Goal: Task Accomplishment & Management: Manage account settings

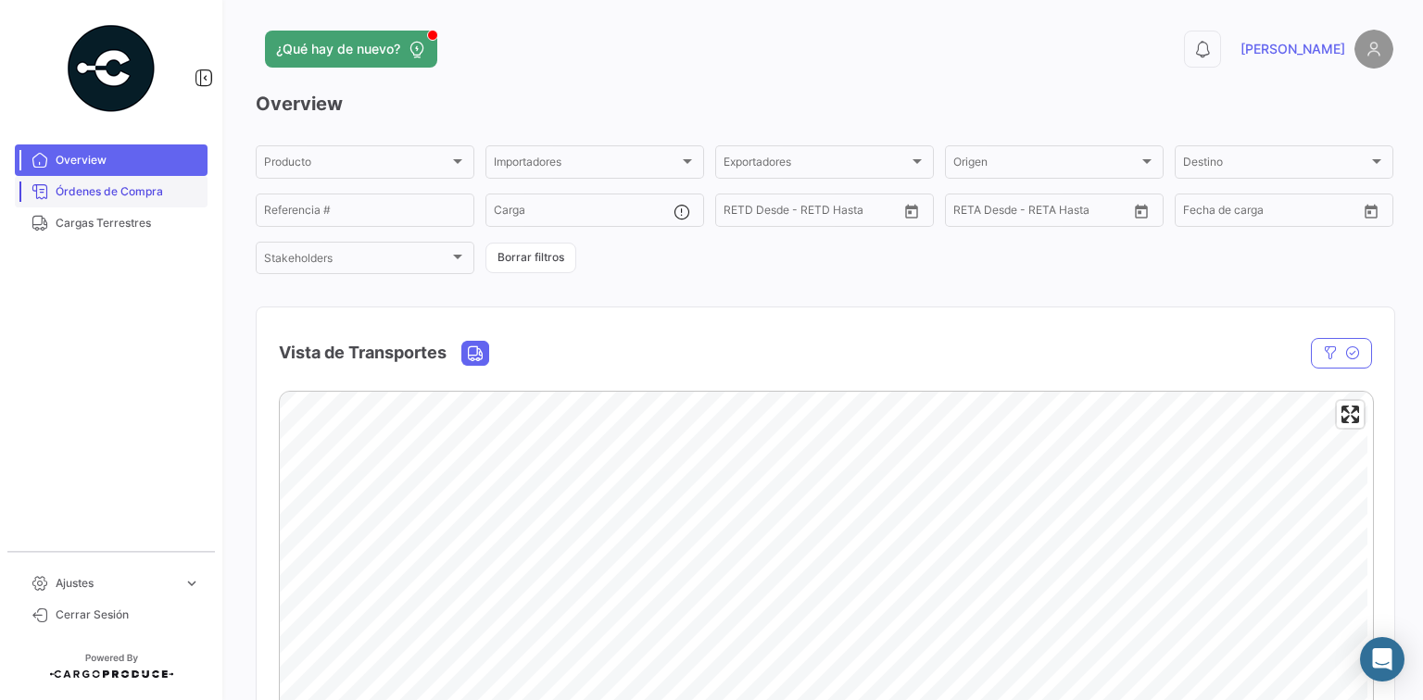
click at [168, 189] on span "Órdenes de Compra" at bounding box center [128, 191] width 145 height 17
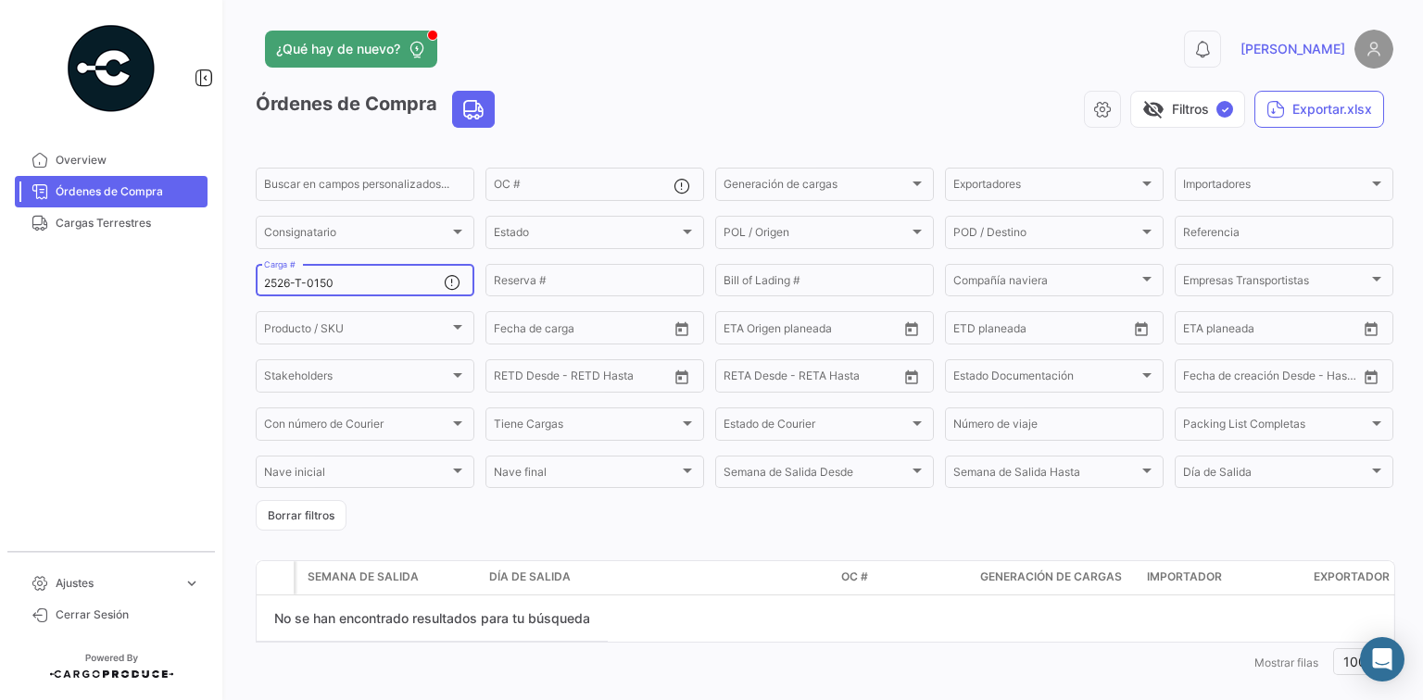
click at [363, 284] on input "2526-T-0150" at bounding box center [354, 283] width 180 height 13
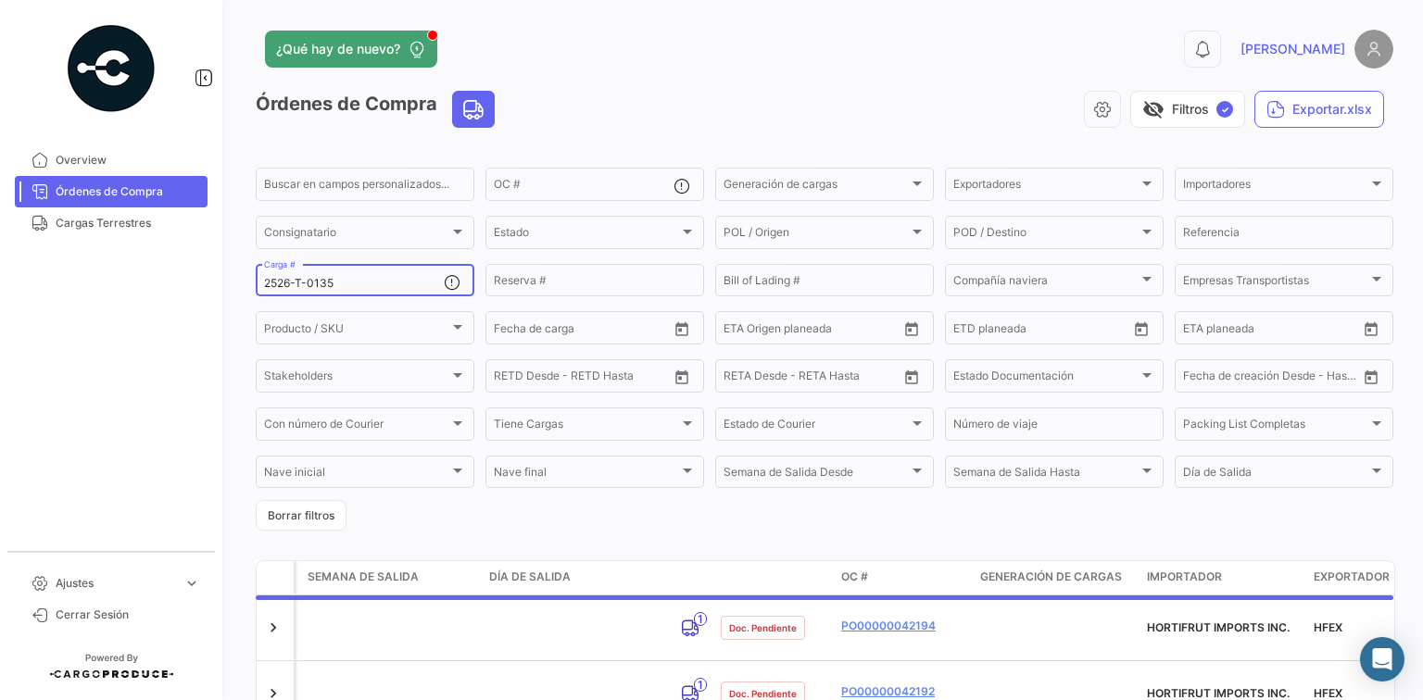
type input "2526-T-0135"
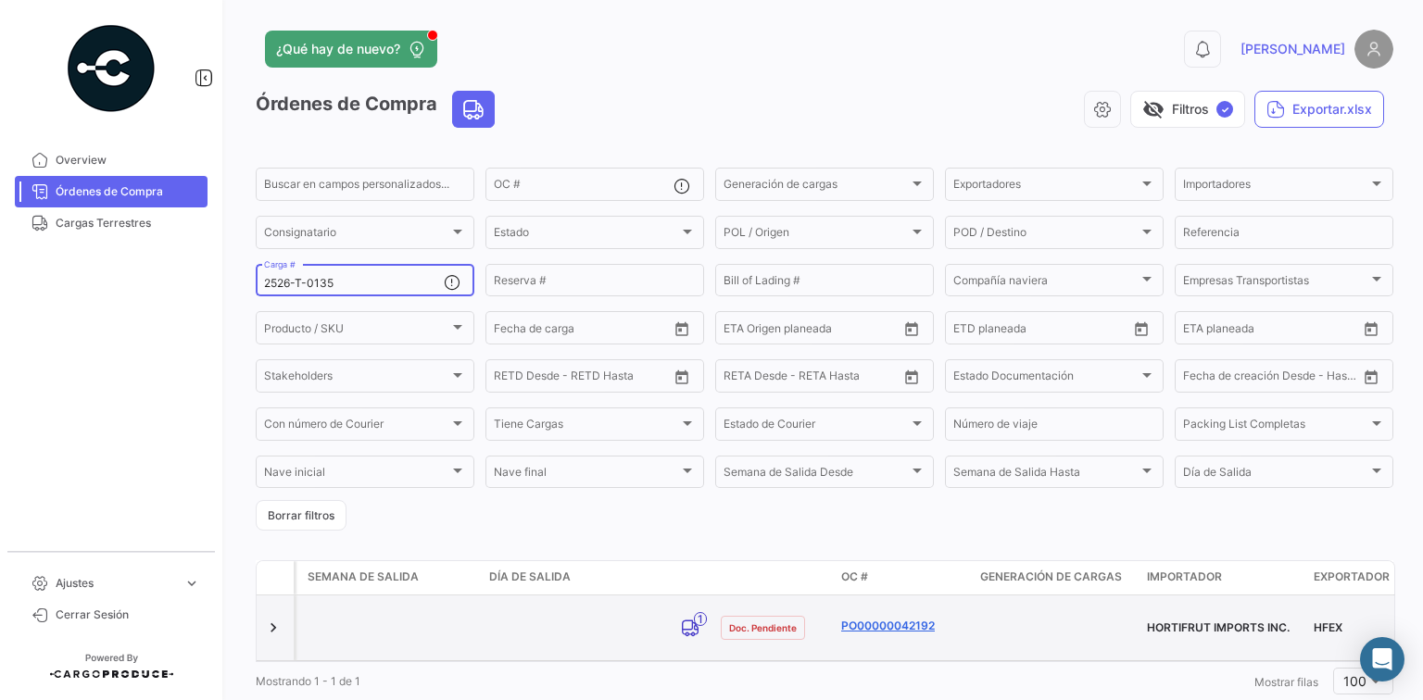
click at [892, 619] on link "PO00000042192" at bounding box center [903, 626] width 124 height 17
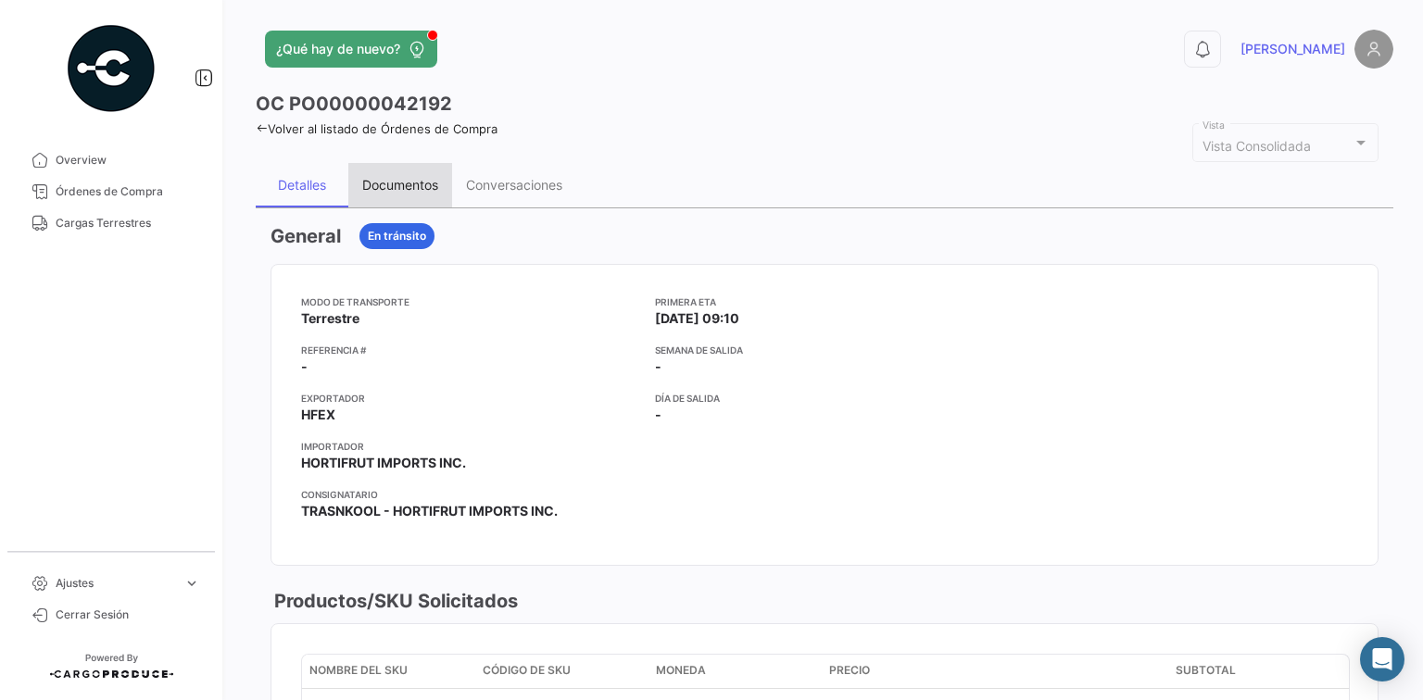
click at [383, 188] on div "Documentos" at bounding box center [400, 185] width 76 height 16
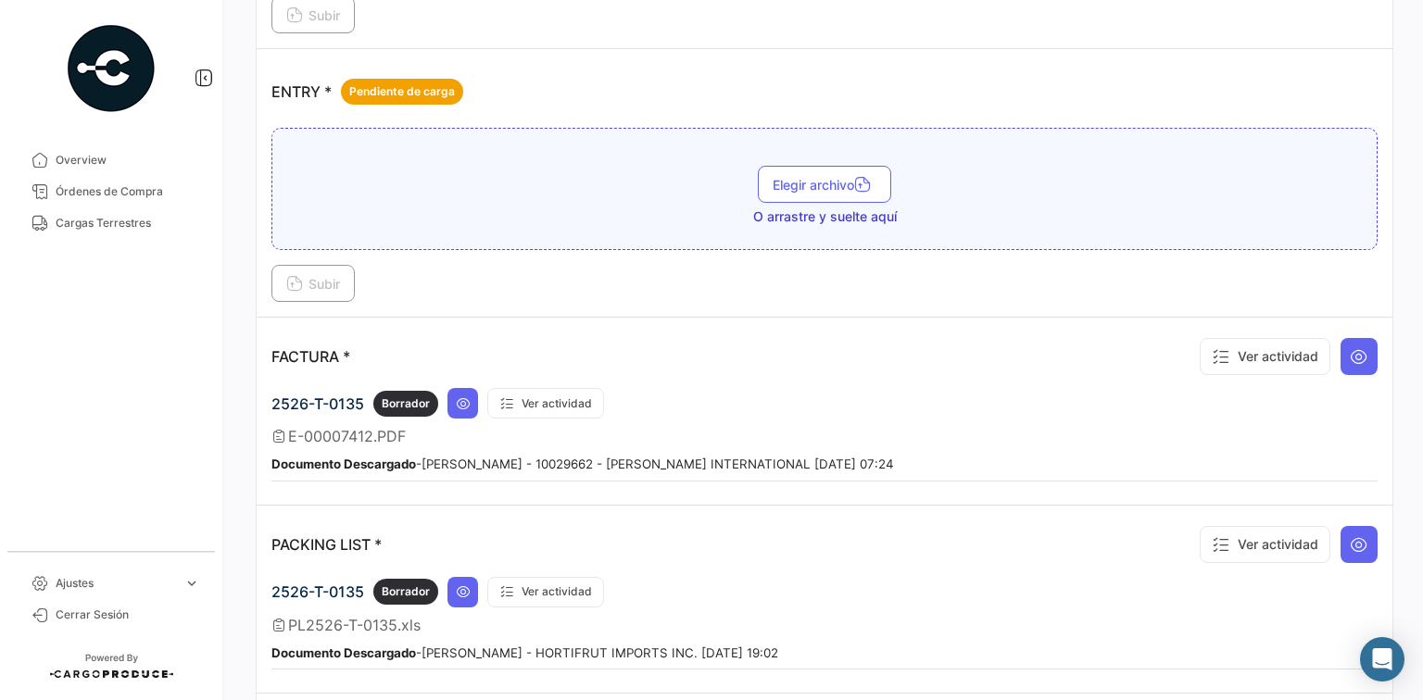
scroll to position [1285, 0]
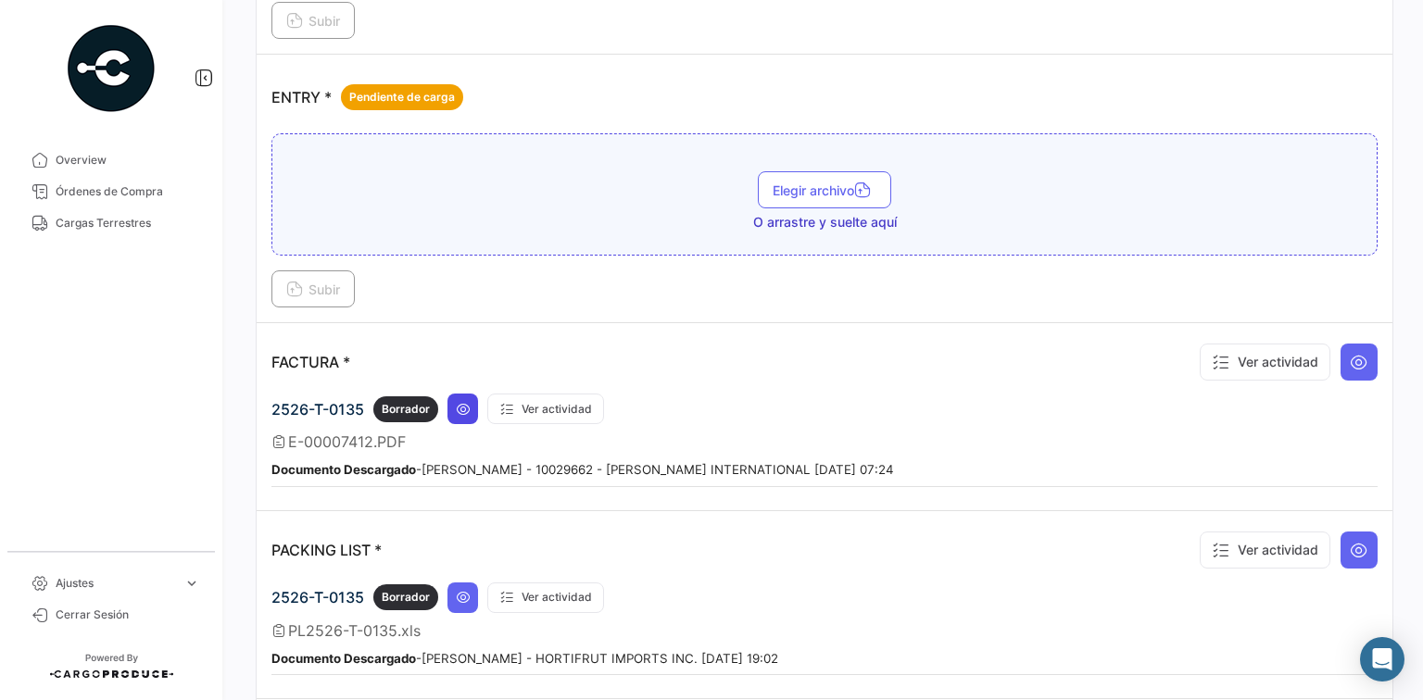
click at [467, 402] on icon at bounding box center [463, 409] width 15 height 15
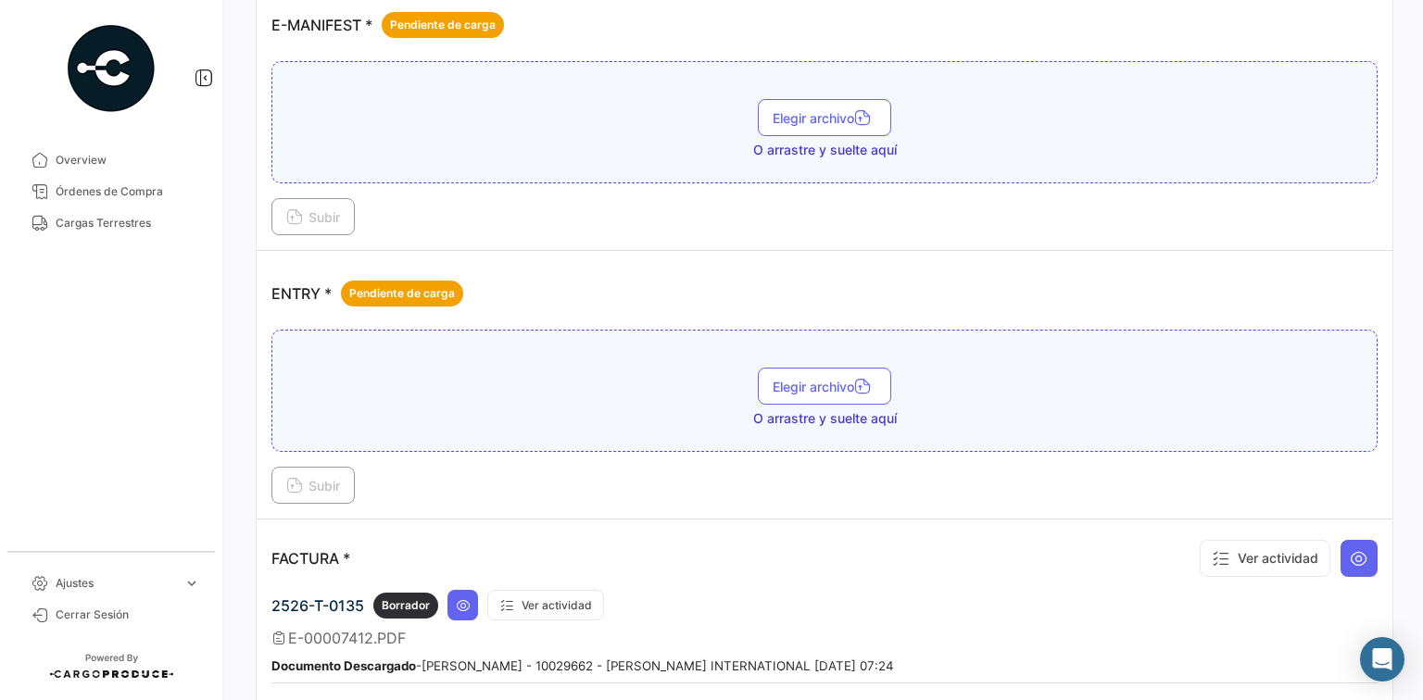
scroll to position [1062, 0]
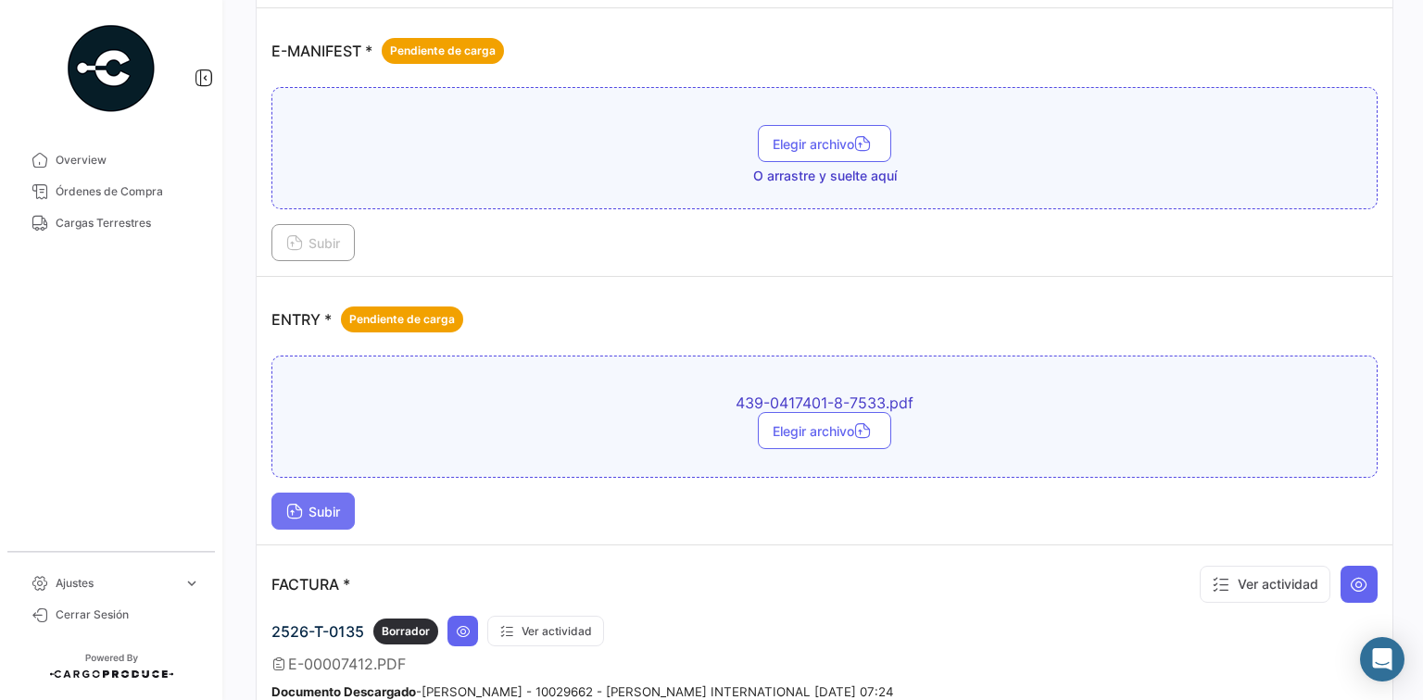
click at [304, 511] on button "Subir" at bounding box center [312, 511] width 83 height 37
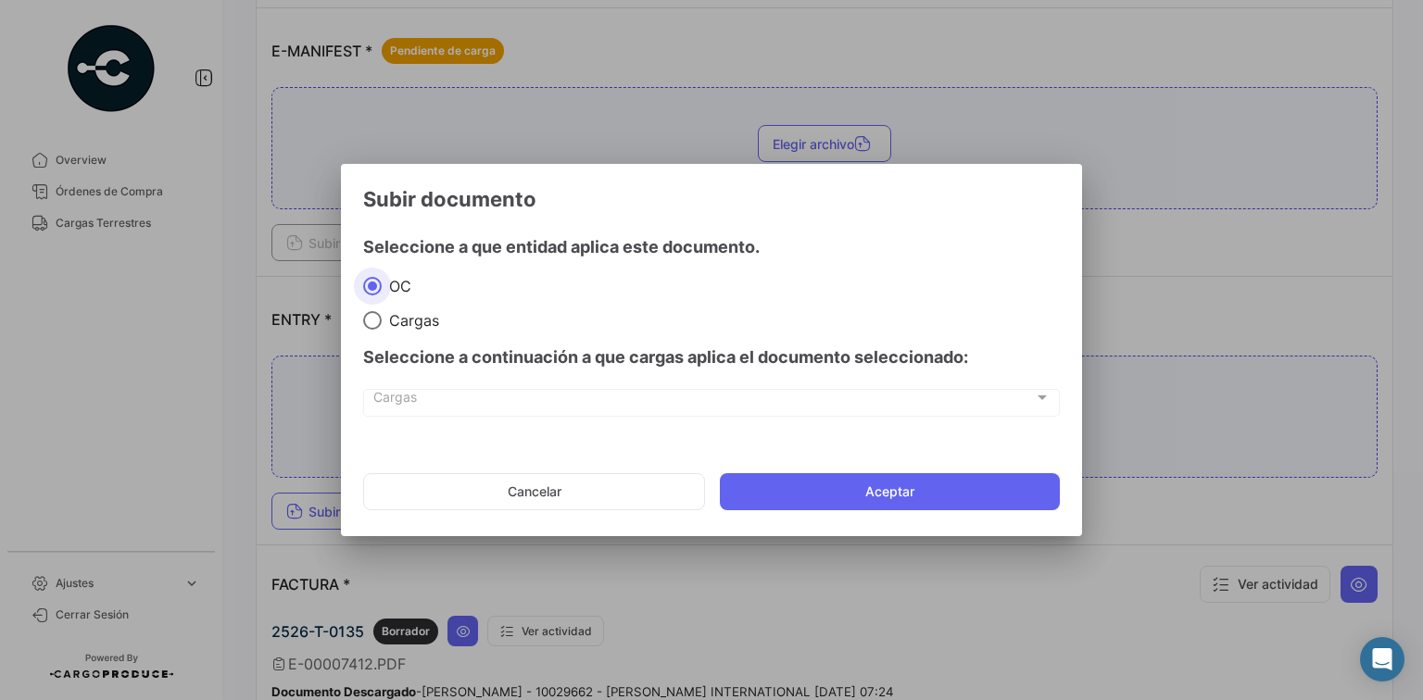
click at [334, 311] on div at bounding box center [711, 350] width 1423 height 700
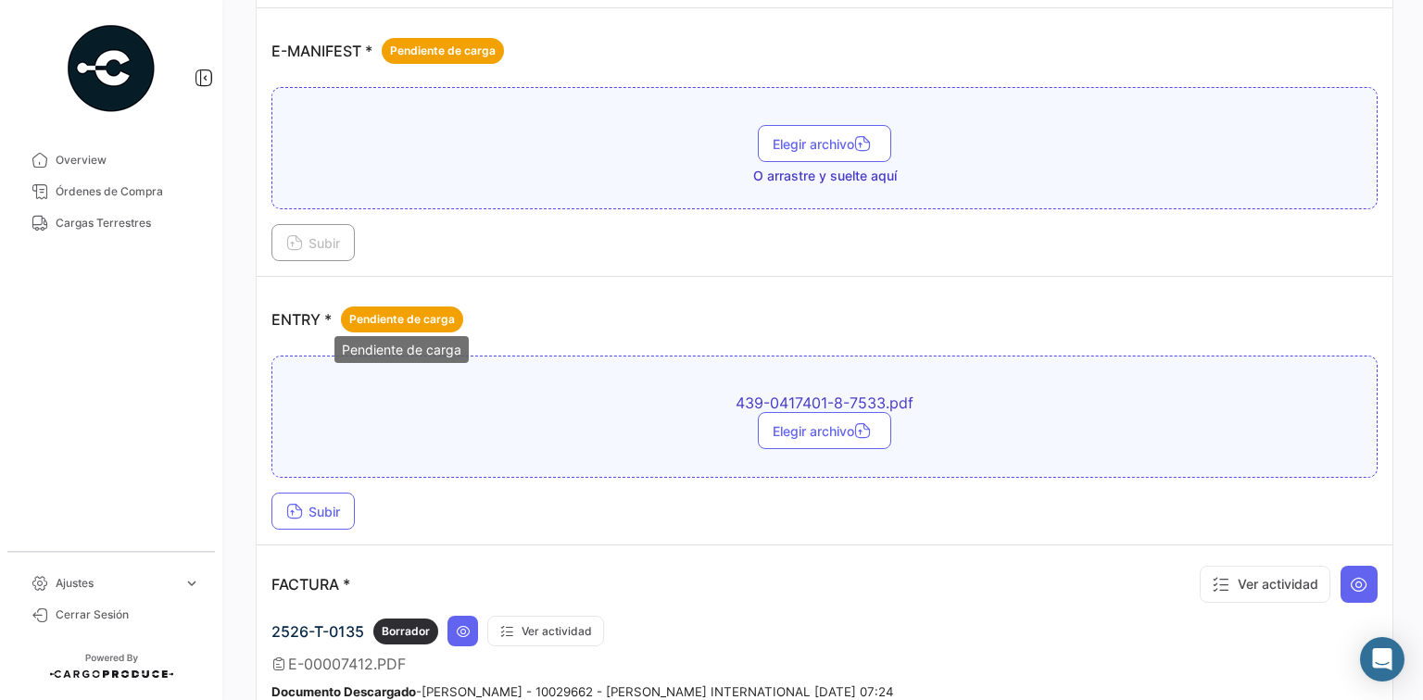
click at [369, 318] on span "Pendiente de carga" at bounding box center [402, 319] width 106 height 17
click at [307, 493] on button "Subir" at bounding box center [312, 511] width 83 height 37
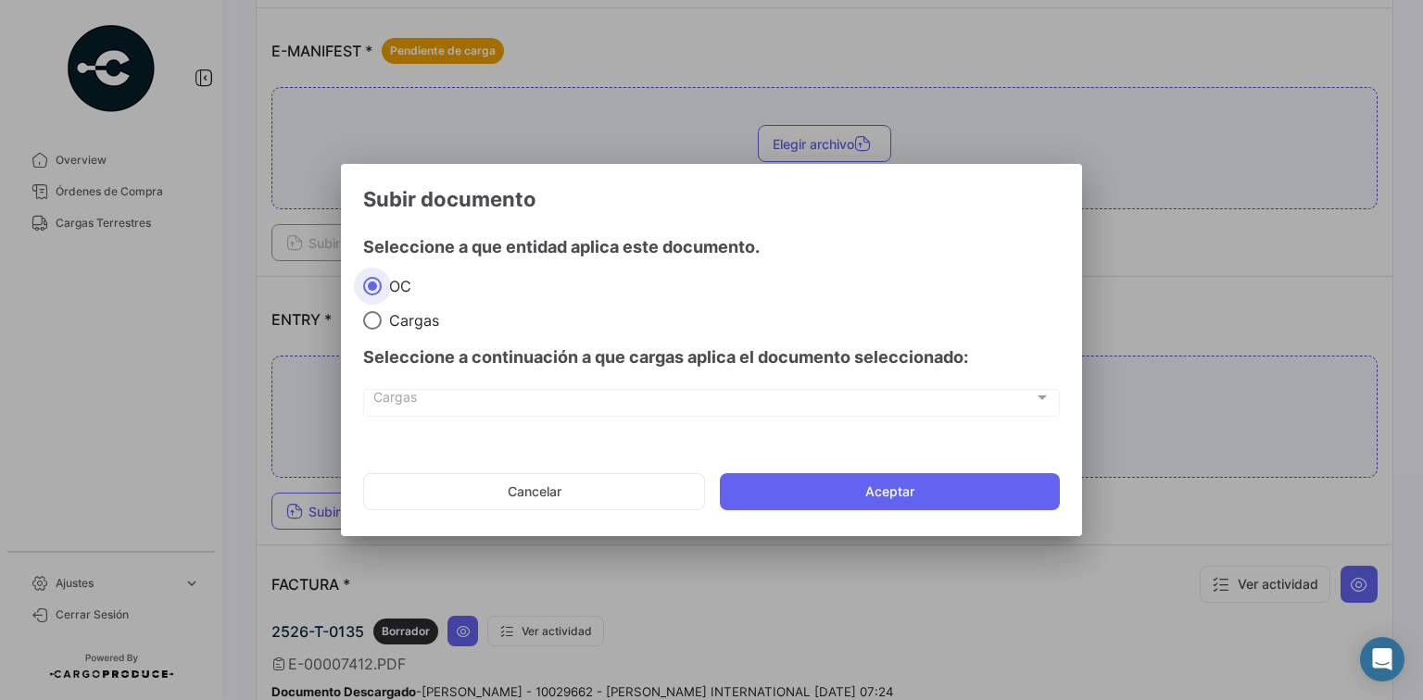
click at [378, 326] on span at bounding box center [372, 320] width 19 height 19
click at [378, 326] on input "Cargas" at bounding box center [372, 320] width 19 height 19
radio input "true"
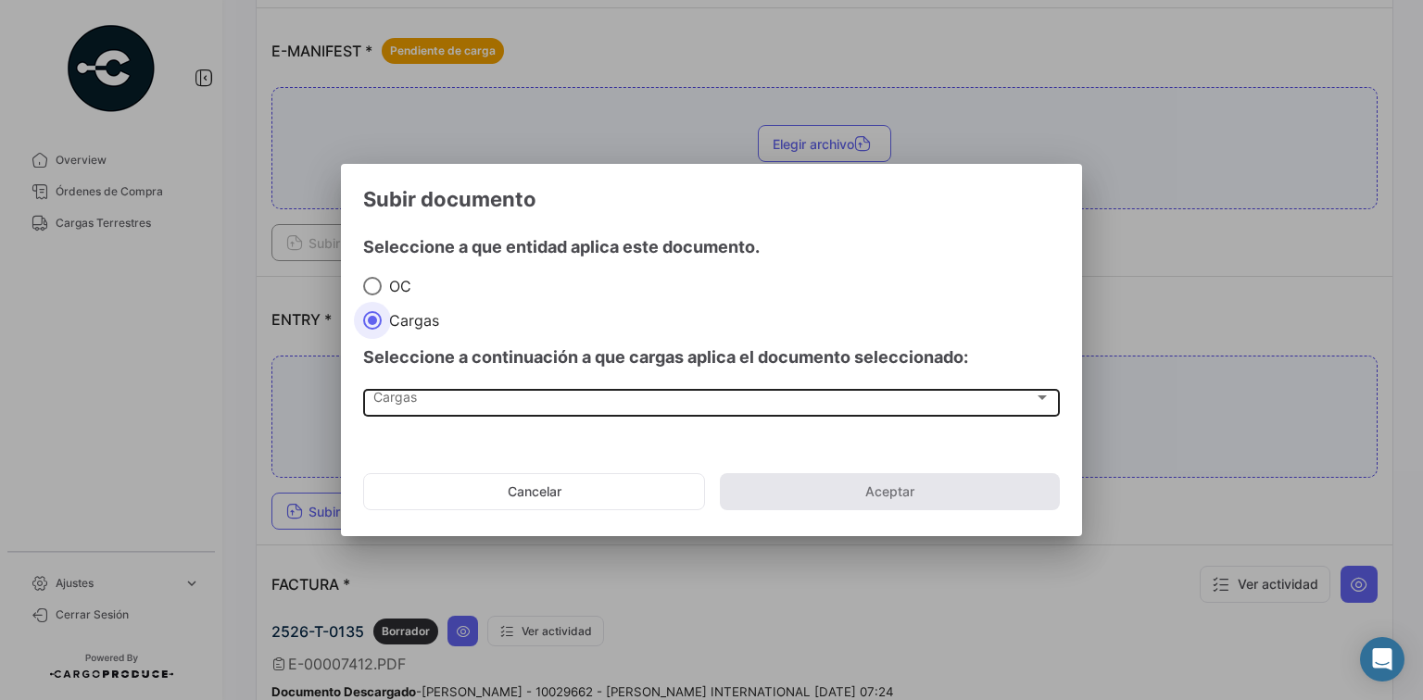
click at [466, 394] on div "Cargas" at bounding box center [703, 402] width 660 height 16
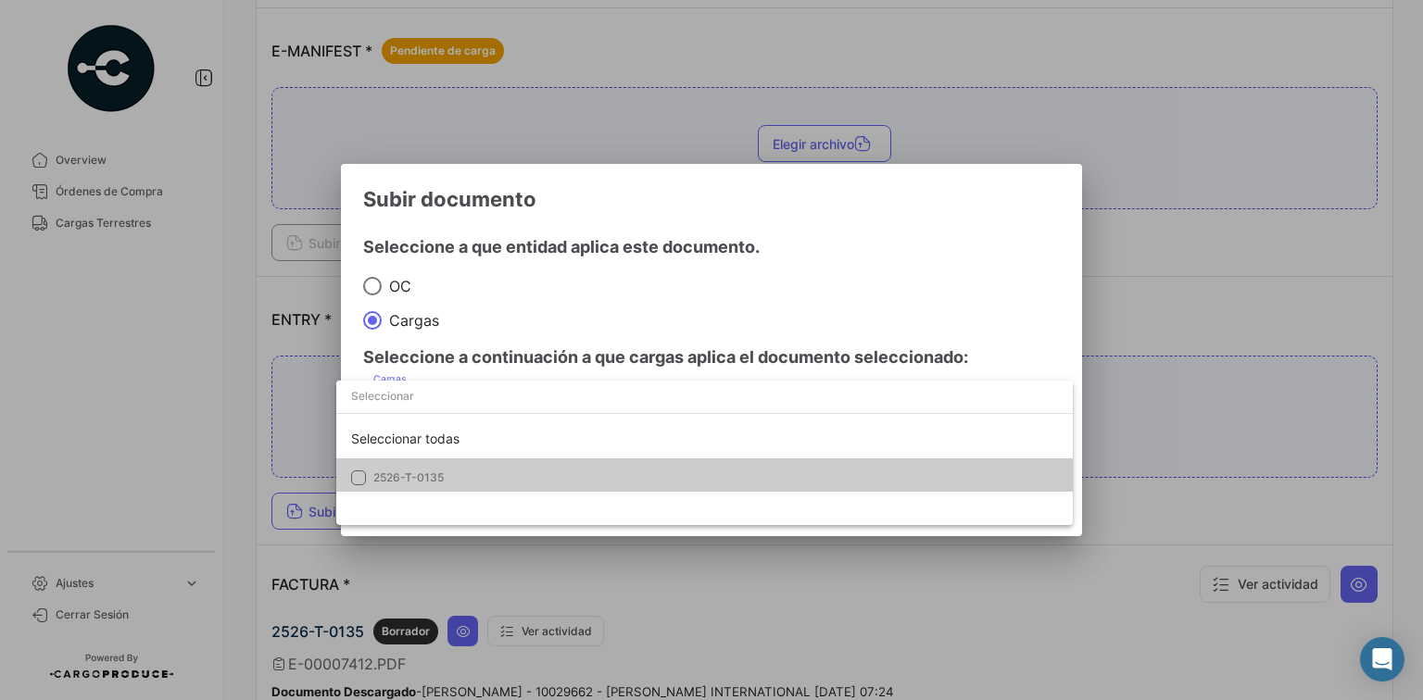
click at [460, 478] on span "2526-T-0135" at bounding box center [502, 478] width 259 height 17
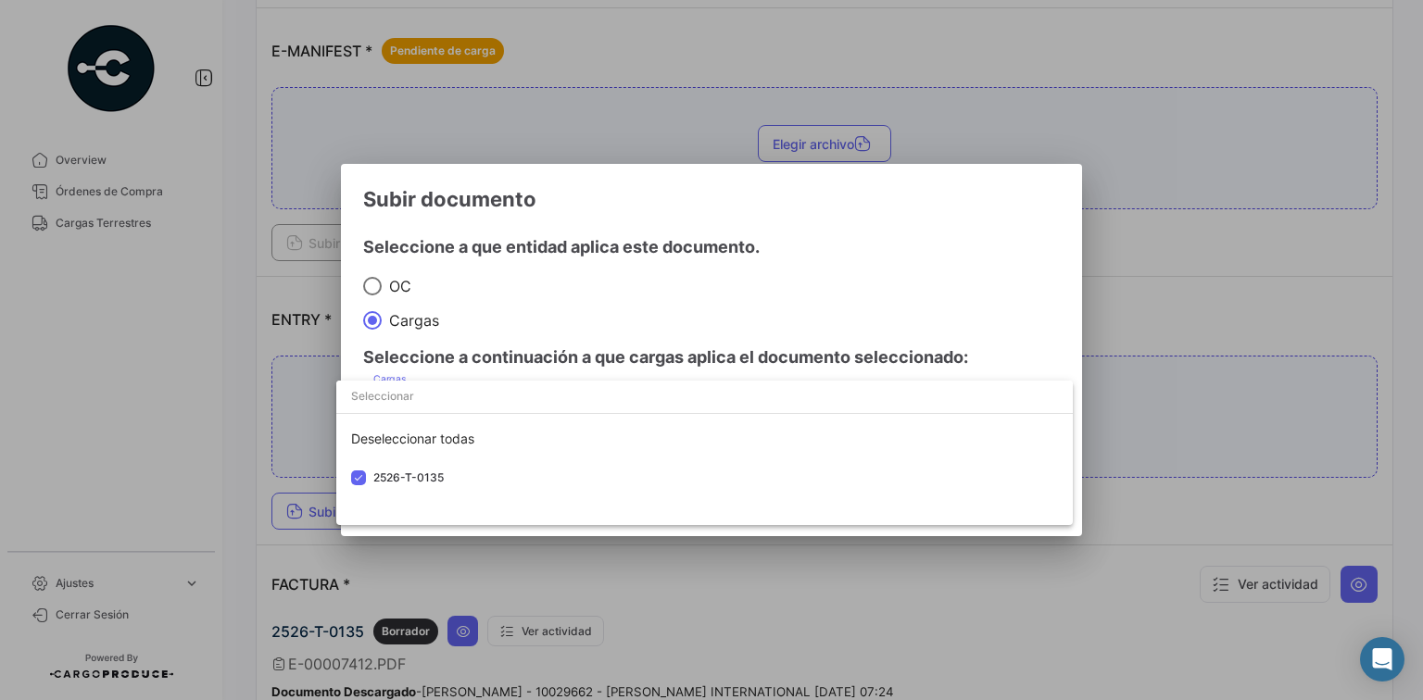
click at [582, 390] on input "dropdown search" at bounding box center [704, 396] width 736 height 33
click at [649, 360] on div at bounding box center [711, 350] width 1423 height 700
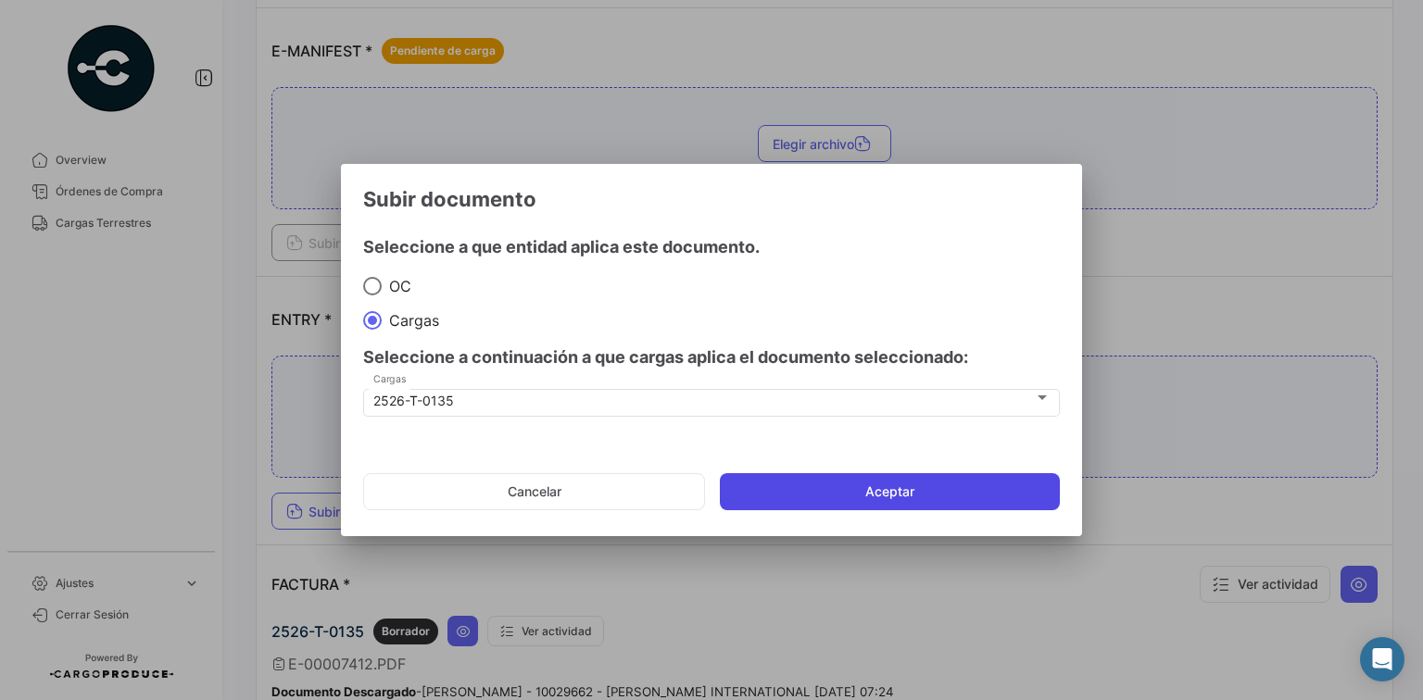
click at [842, 493] on button "Aceptar" at bounding box center [890, 491] width 340 height 37
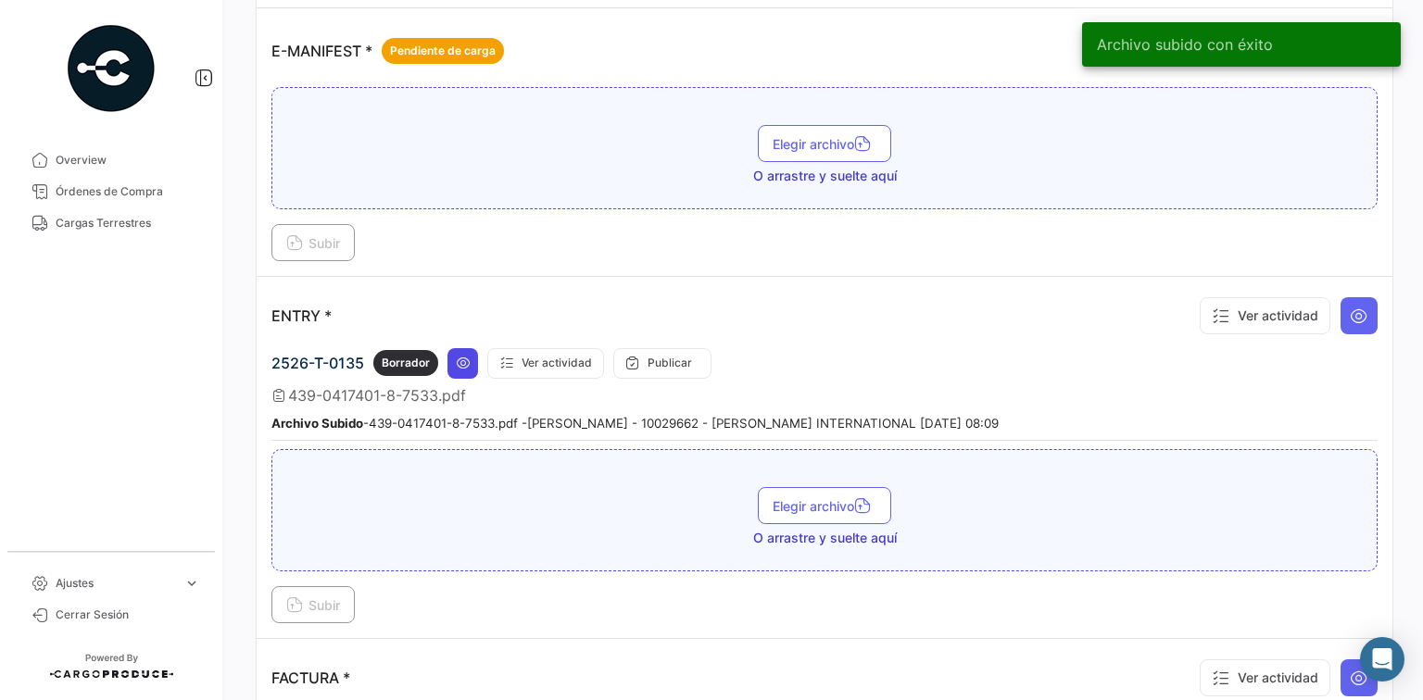
click at [458, 356] on icon at bounding box center [463, 363] width 15 height 15
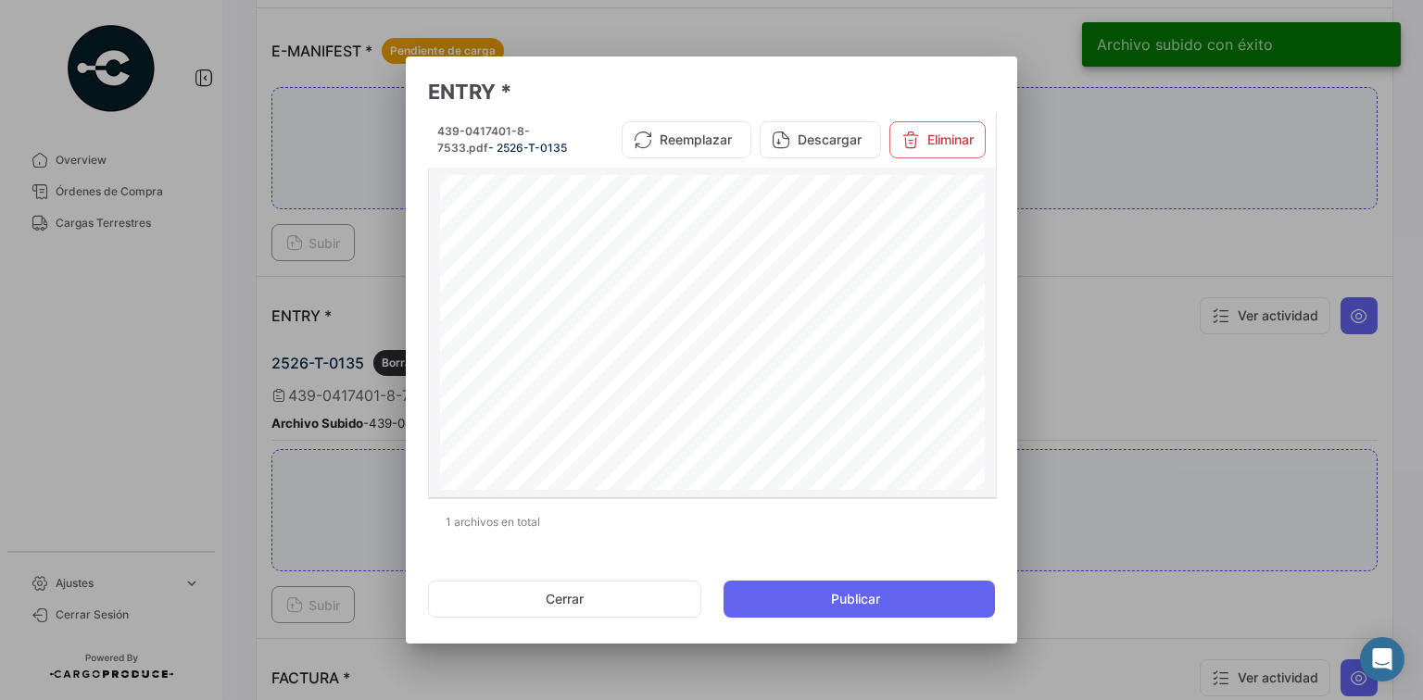
scroll to position [148, 0]
